Goal: Transaction & Acquisition: Purchase product/service

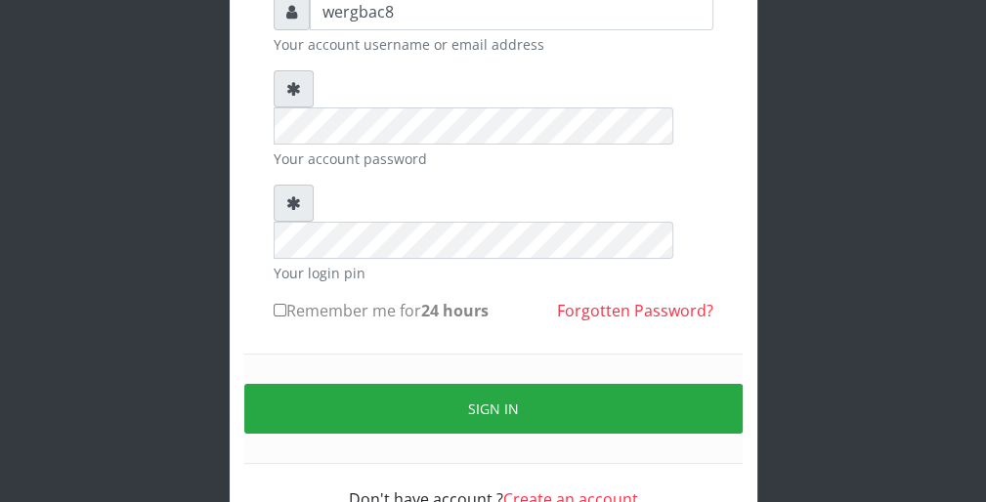
scroll to position [180, 0]
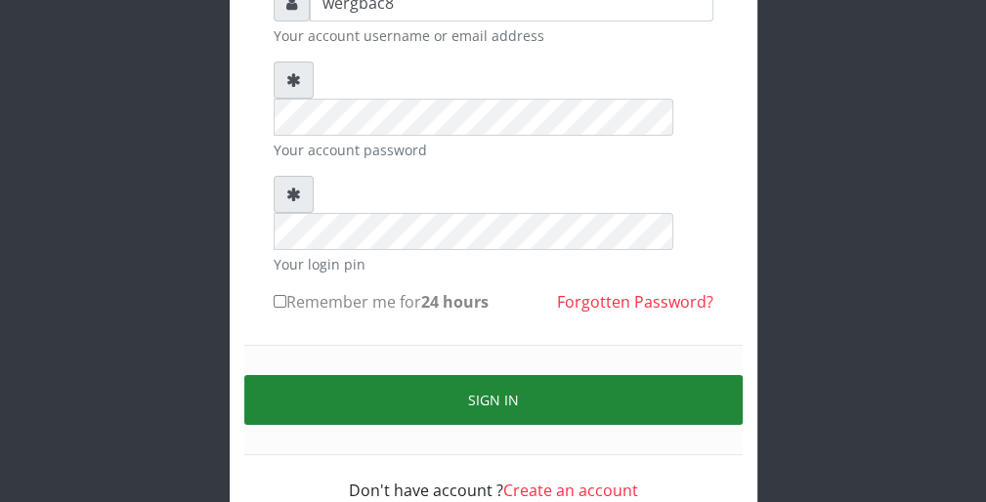
click at [707, 375] on button "Sign in" at bounding box center [493, 400] width 498 height 50
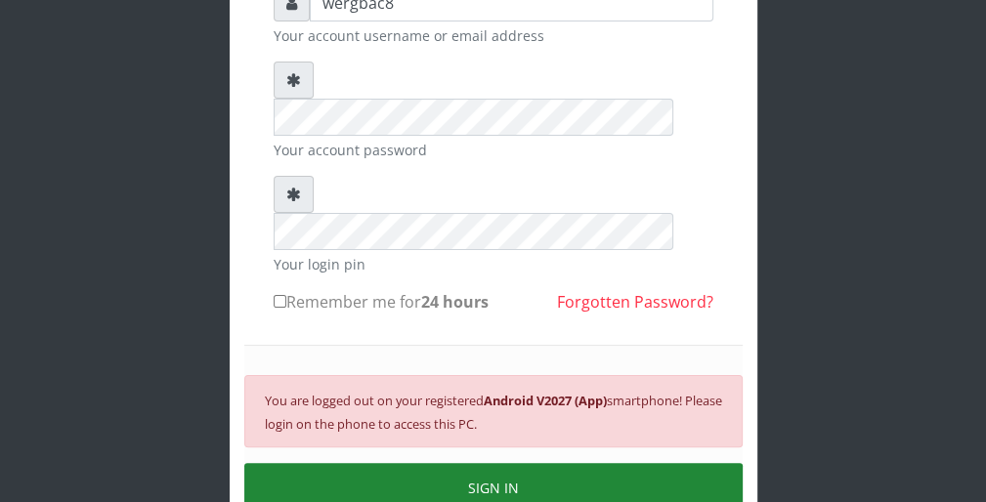
click at [541, 463] on button "SIGN IN" at bounding box center [493, 488] width 498 height 50
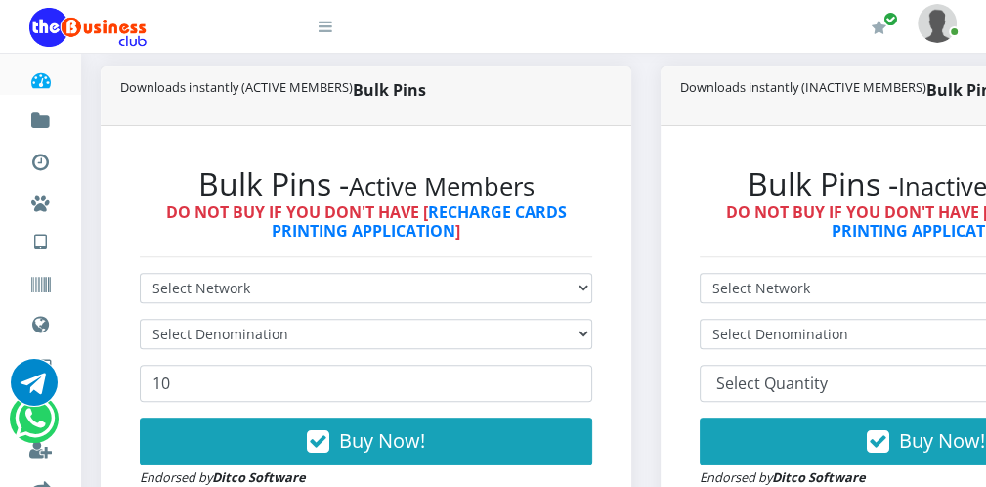
scroll to position [469, 0]
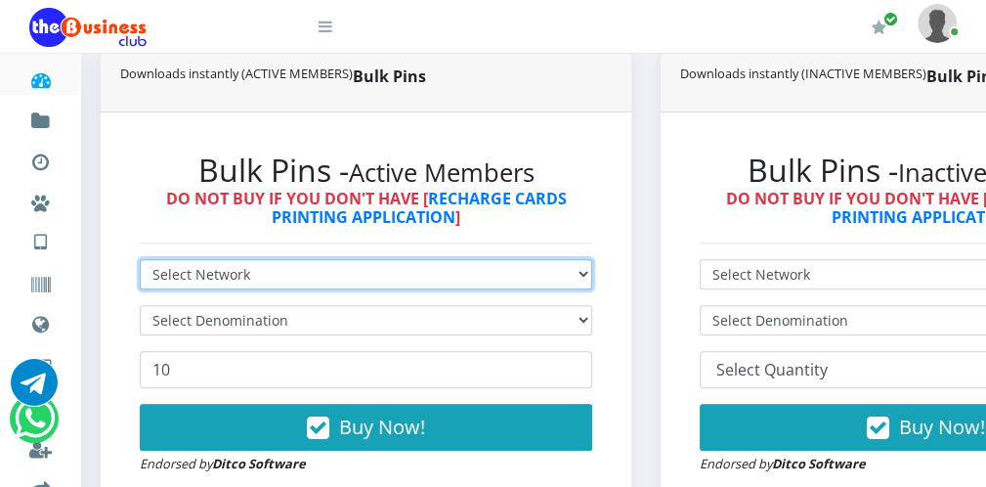
click at [367, 270] on select "Select Network MTN Globacom 9Mobile Airtel" at bounding box center [366, 274] width 453 height 30
select select "Airtel"
click at [140, 261] on select "Select Network MTN Globacom 9Mobile Airtel" at bounding box center [366, 274] width 453 height 30
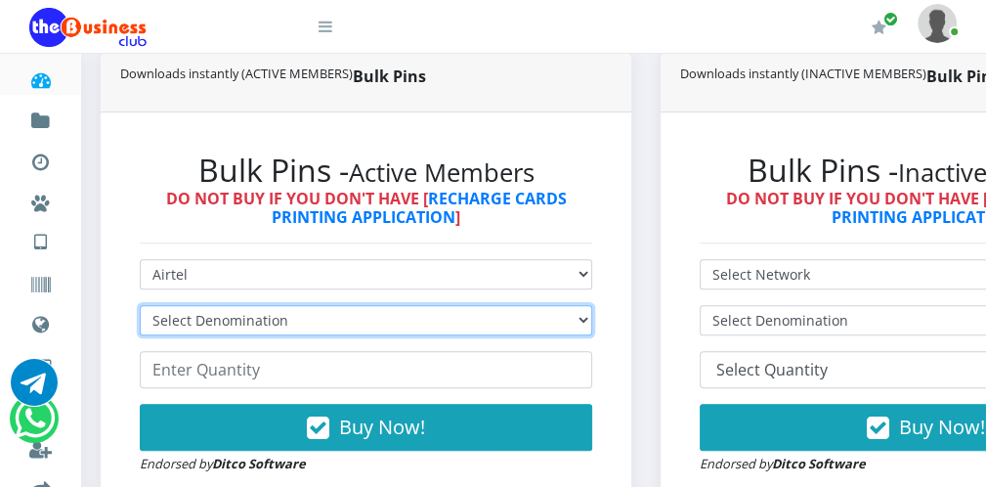
click at [293, 329] on select "Select Denomination Airtel NGN100 - ₦96.38 Airtel NGN200 - ₦192.76 Airtel NGN50…" at bounding box center [366, 320] width 453 height 30
select select "192.76-200"
click at [140, 307] on select "Select Denomination Airtel NGN100 - ₦96.38 Airtel NGN200 - ₦192.76 Airtel NGN50…" at bounding box center [366, 320] width 453 height 30
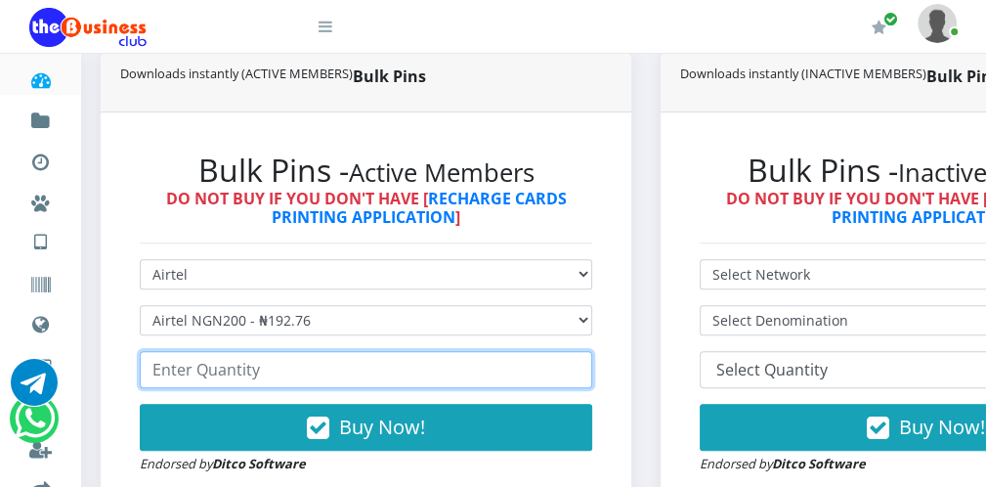
click at [254, 369] on input "number" at bounding box center [366, 369] width 453 height 37
type input "4"
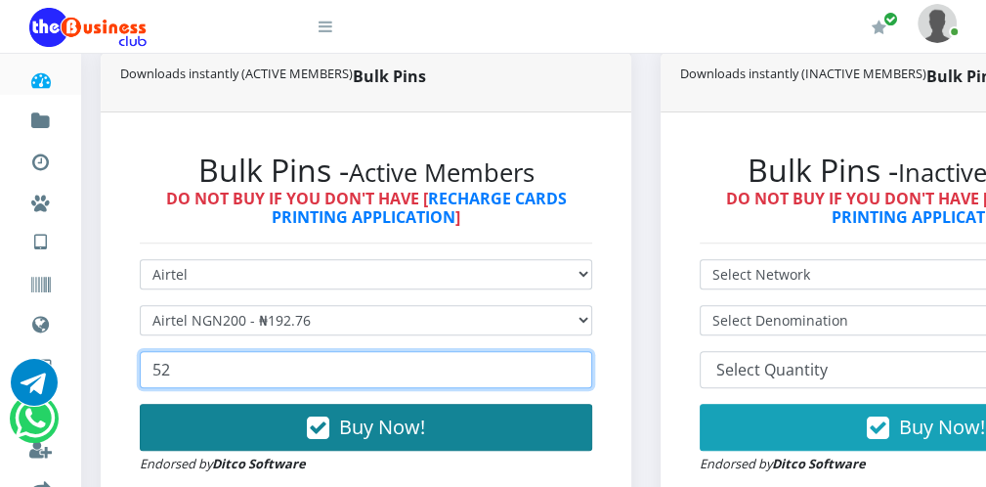
type input "52"
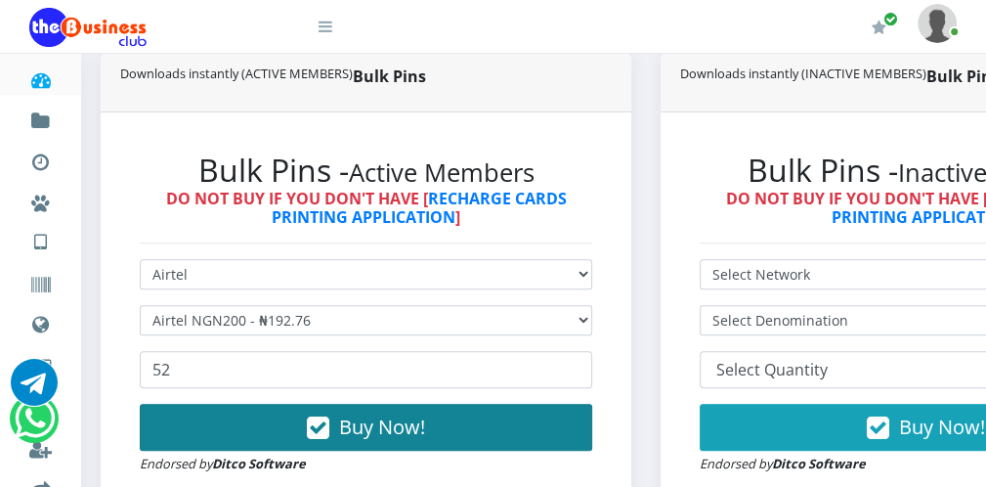
click at [328, 438] on icon "button" at bounding box center [318, 428] width 22 height 20
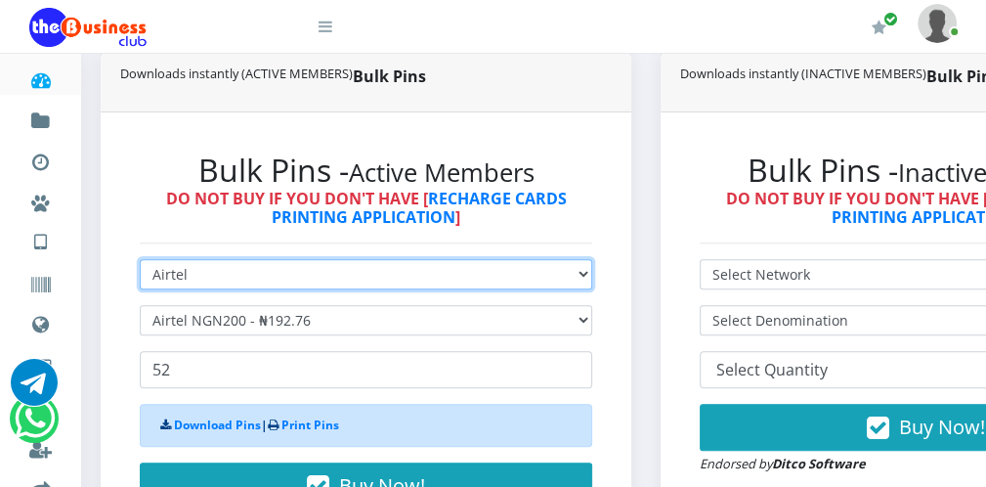
click at [242, 275] on select "Select Network MTN Globacom 9Mobile Airtel" at bounding box center [366, 274] width 453 height 30
select select "MTN"
click at [140, 261] on select "Select Network MTN Globacom 9Mobile Airtel" at bounding box center [366, 274] width 453 height 30
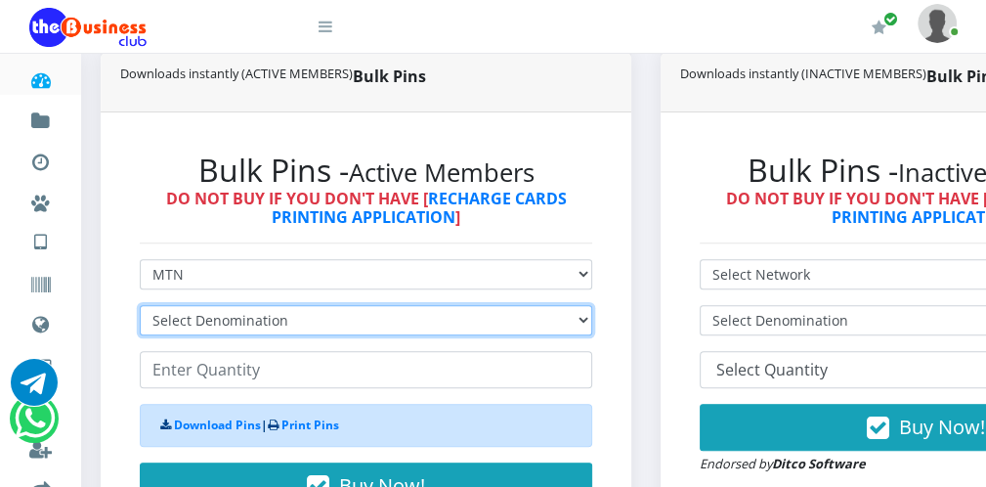
click at [207, 322] on select "Select Denomination MTN NGN100 - ₦96.99 MTN NGN200 - ₦193.98 MTN NGN400 - ₦387.…" at bounding box center [366, 320] width 453 height 30
select select "193.98-200"
click at [140, 307] on select "Select Denomination MTN NGN100 - ₦96.99 MTN NGN200 - ₦193.98 MTN NGN400 - ₦387.…" at bounding box center [366, 320] width 453 height 30
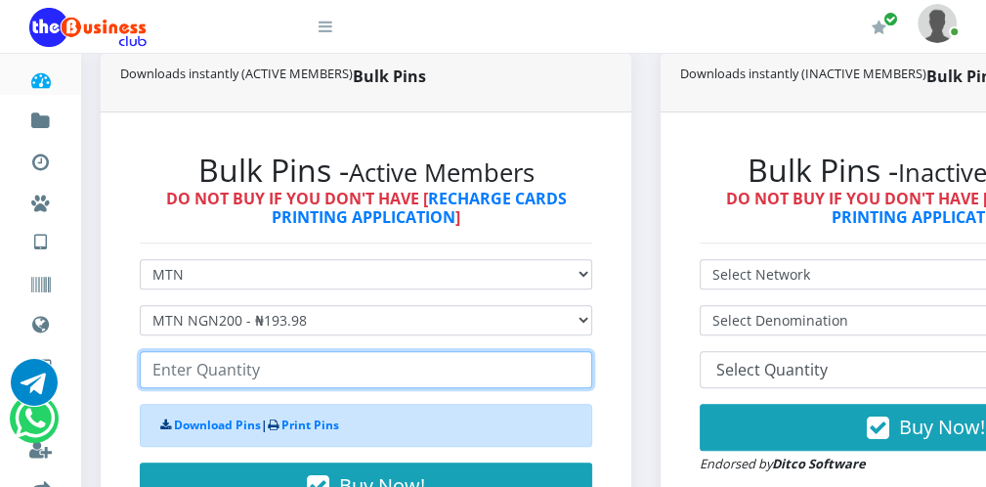
click at [184, 374] on input "number" at bounding box center [366, 369] width 453 height 37
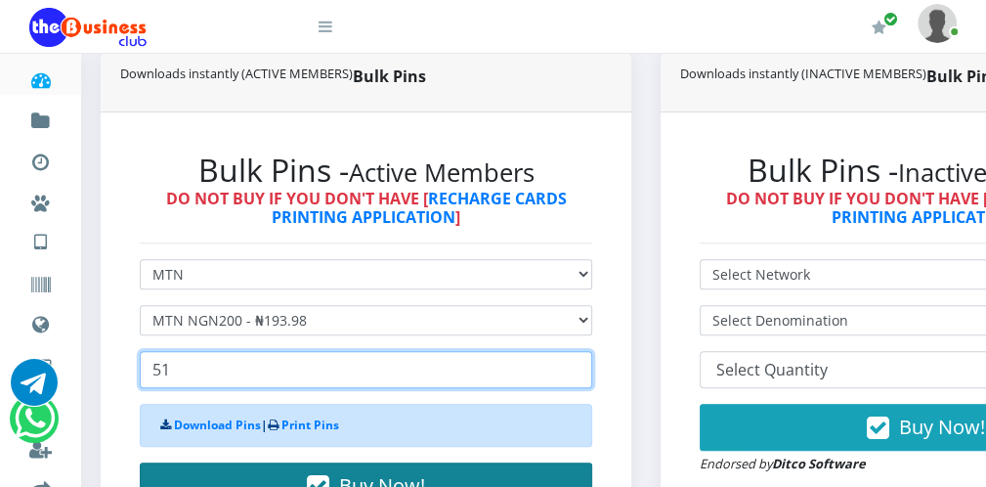
type input "51"
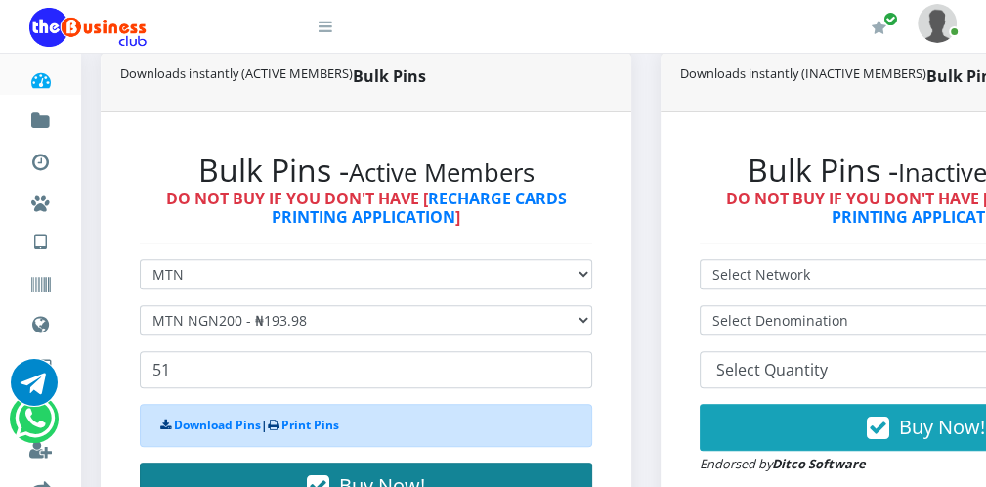
click at [531, 471] on button "Buy Now!" at bounding box center [366, 485] width 453 height 47
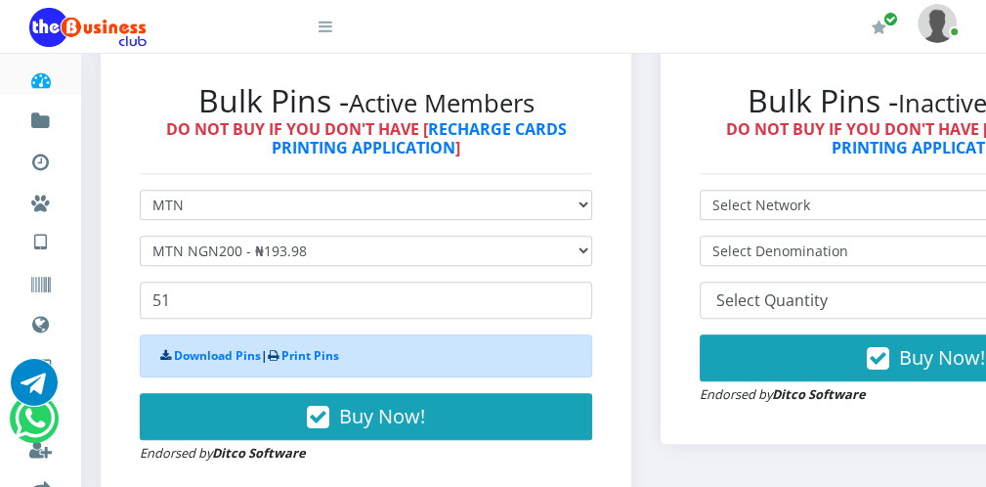
scroll to position [547, 0]
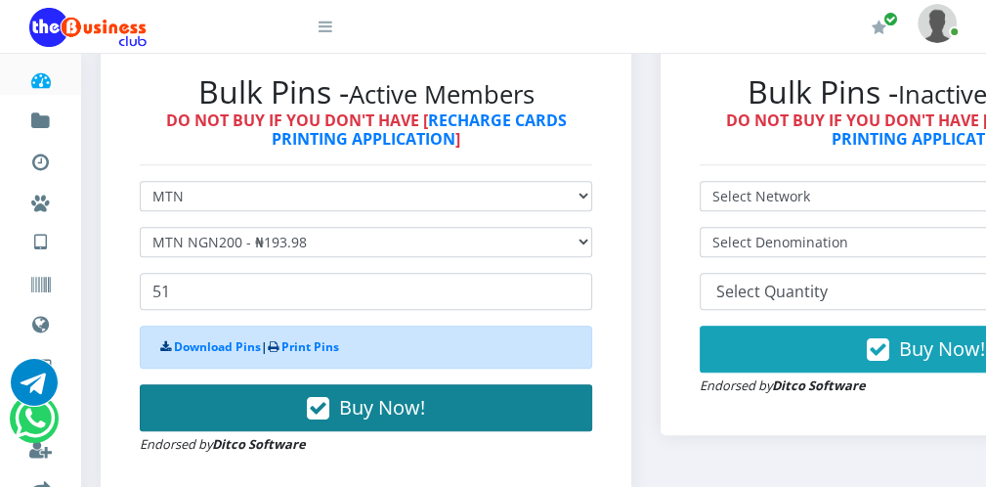
click at [530, 414] on button "Buy Now!" at bounding box center [366, 407] width 453 height 47
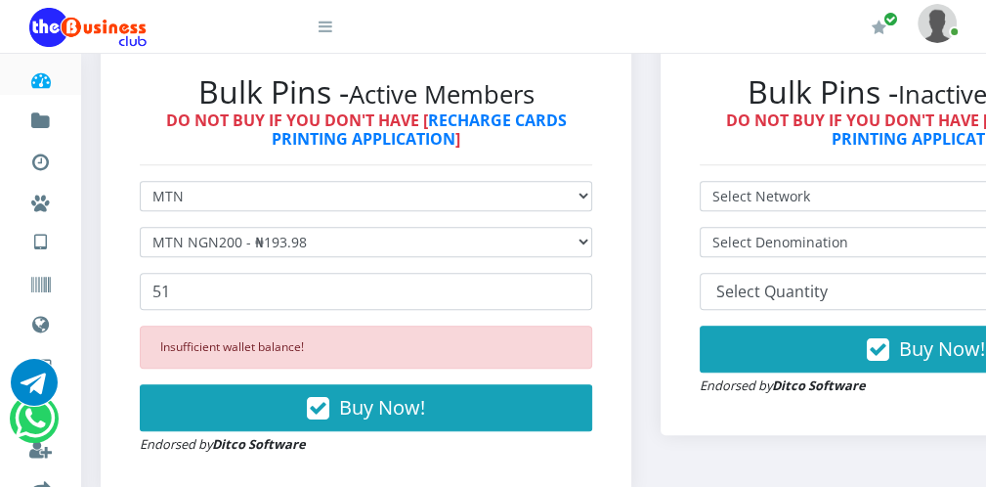
click at [328, 24] on icon at bounding box center [326, 27] width 14 height 16
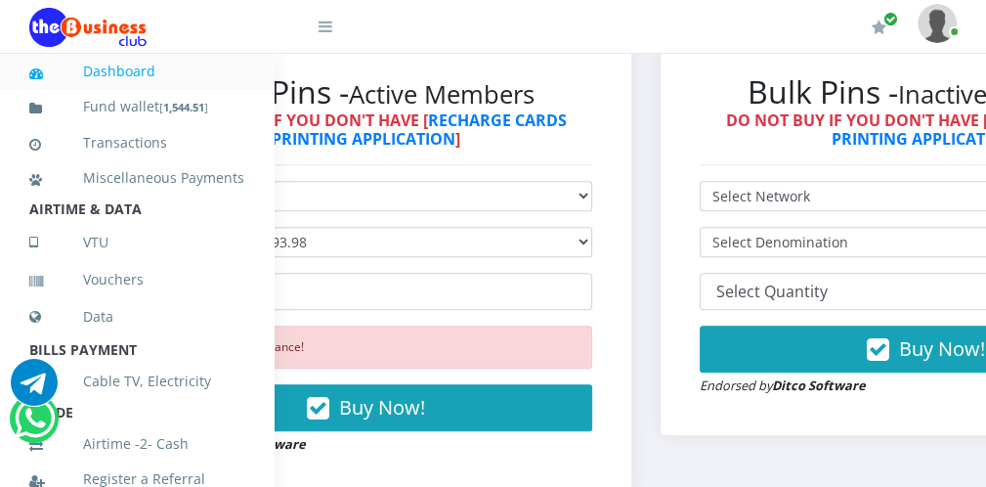
scroll to position [426, 0]
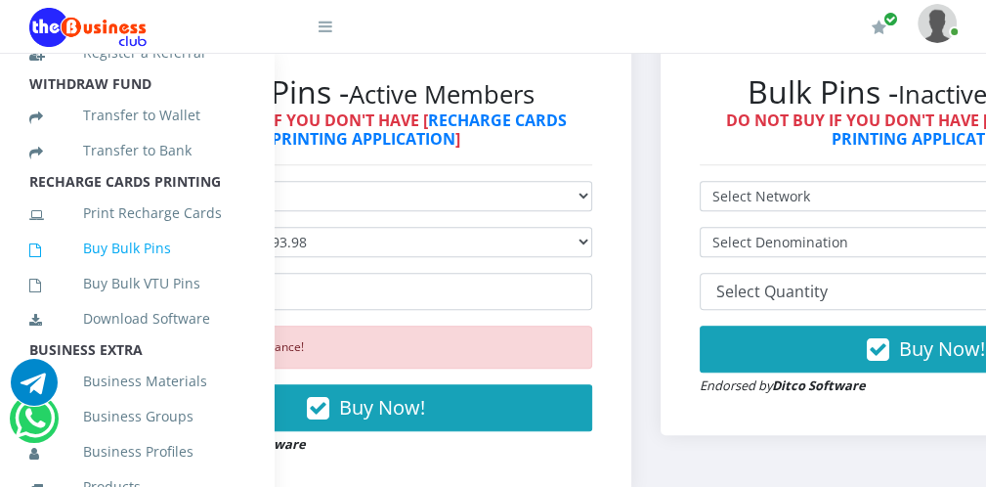
click at [171, 271] on link "Buy Bulk Pins" at bounding box center [136, 248] width 215 height 45
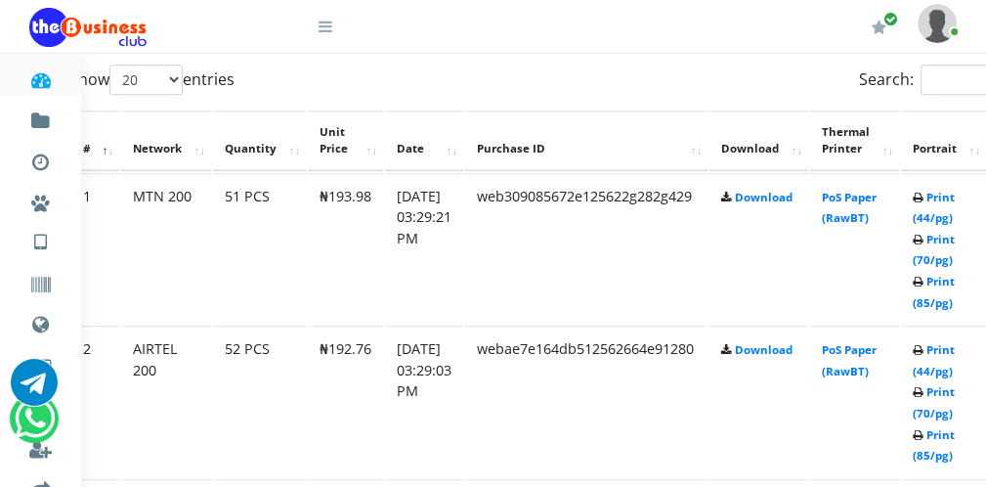
scroll to position [1017, 78]
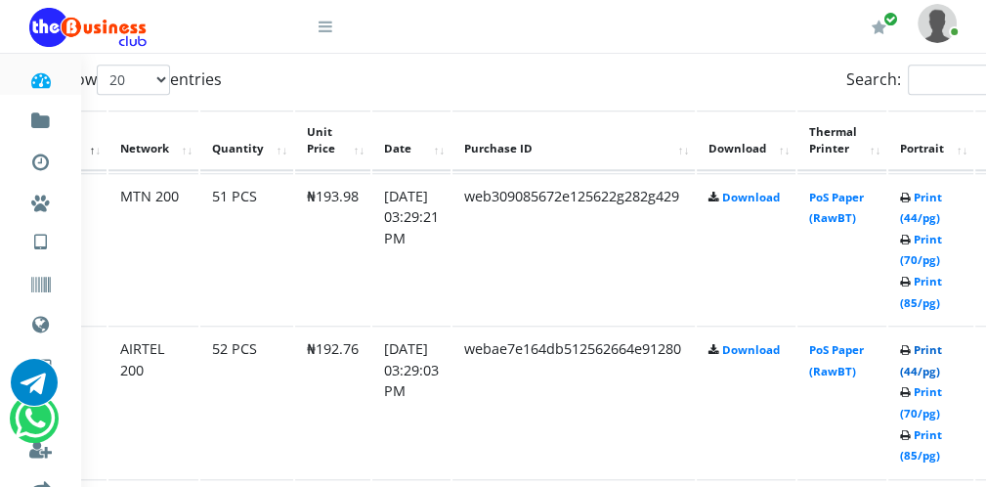
click at [938, 368] on link "Print (44/pg)" at bounding box center [921, 360] width 42 height 36
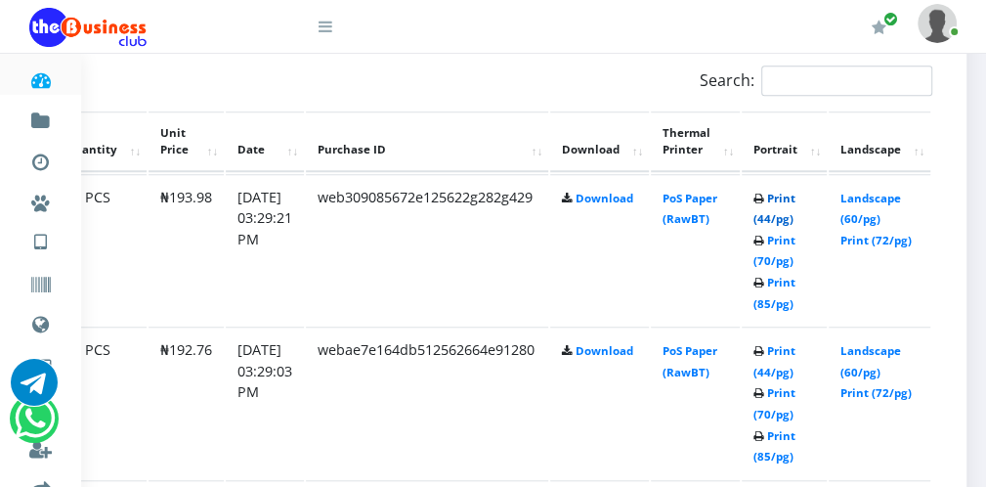
click at [767, 219] on link "Print (44/pg)" at bounding box center [775, 209] width 42 height 36
